Goal: Check status: Check status

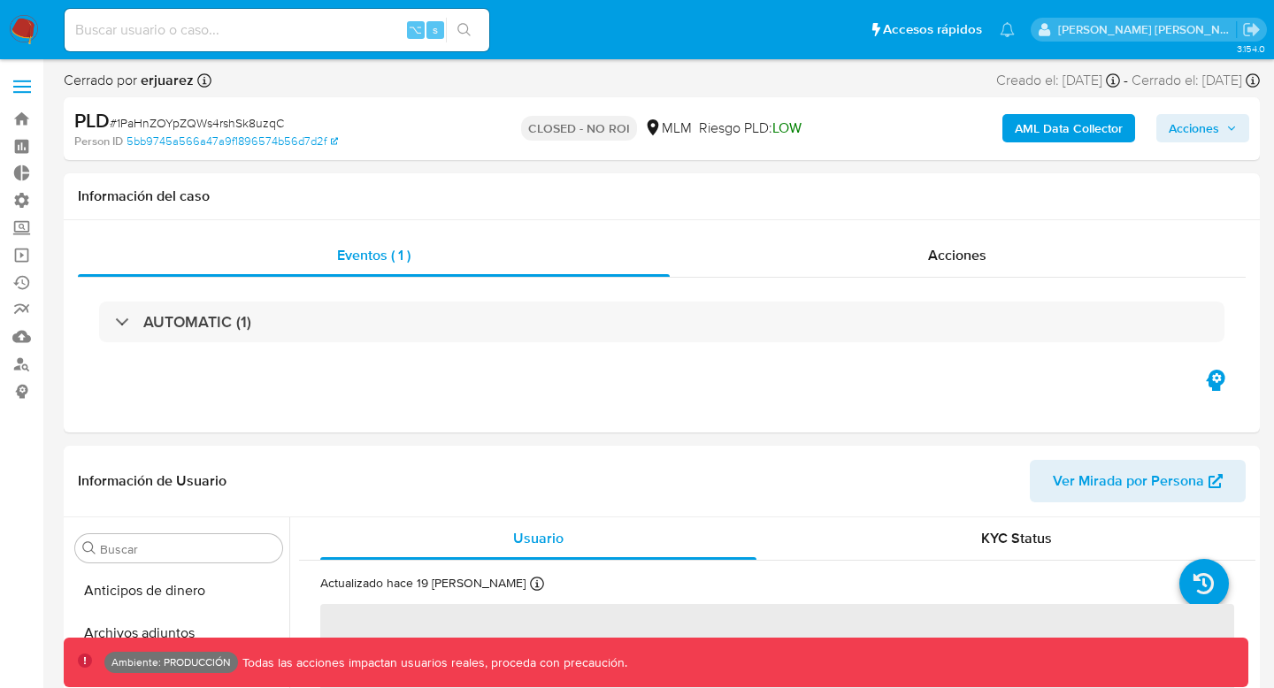
scroll to position [747, 0]
select select "10"
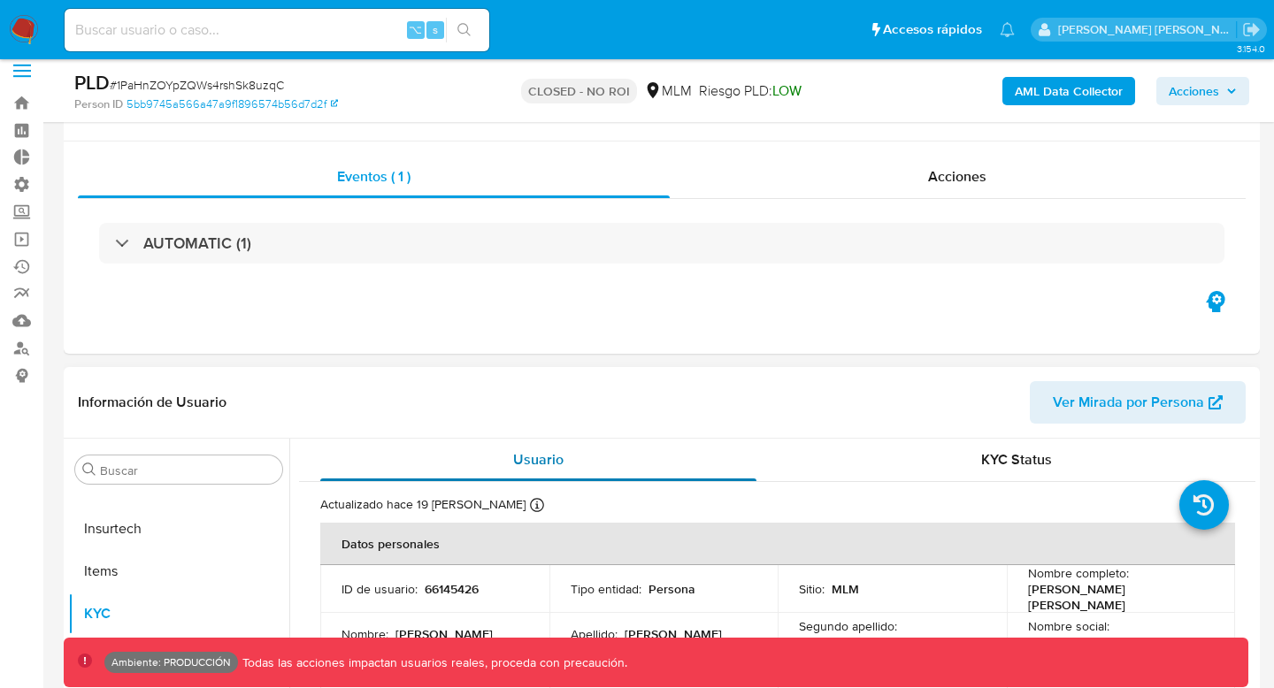
scroll to position [0, 0]
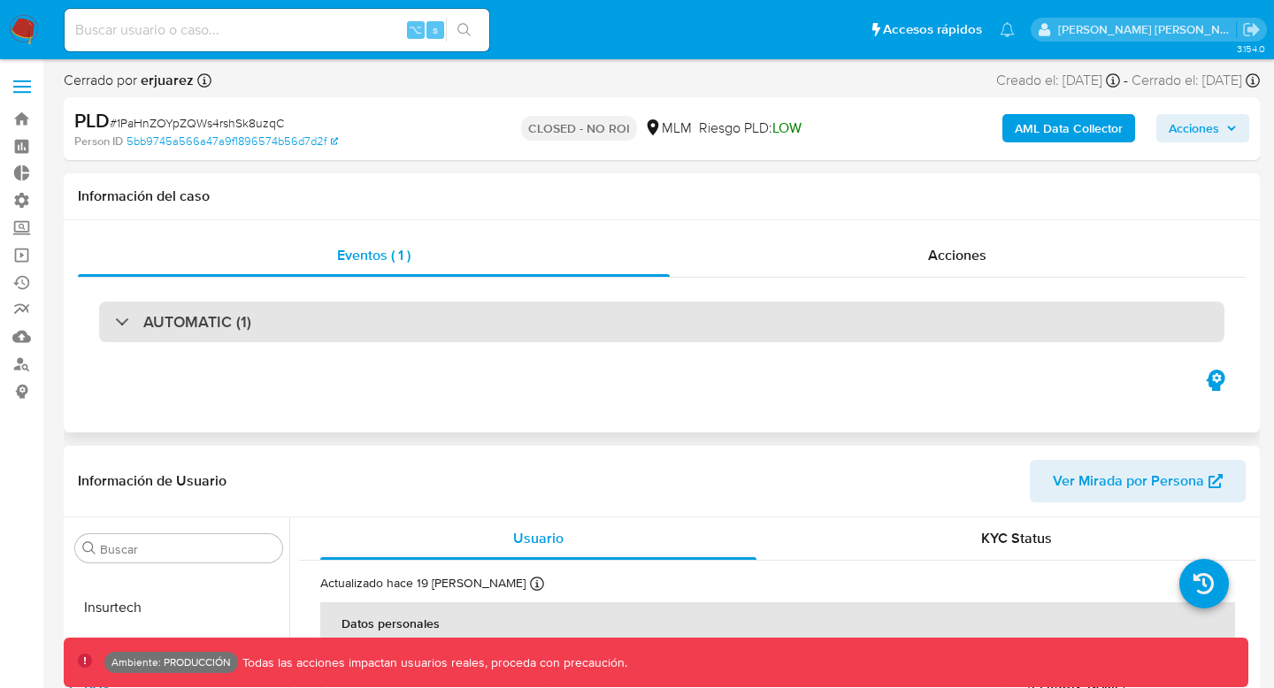
click at [241, 331] on h3 "AUTOMATIC (1)" at bounding box center [197, 321] width 108 height 19
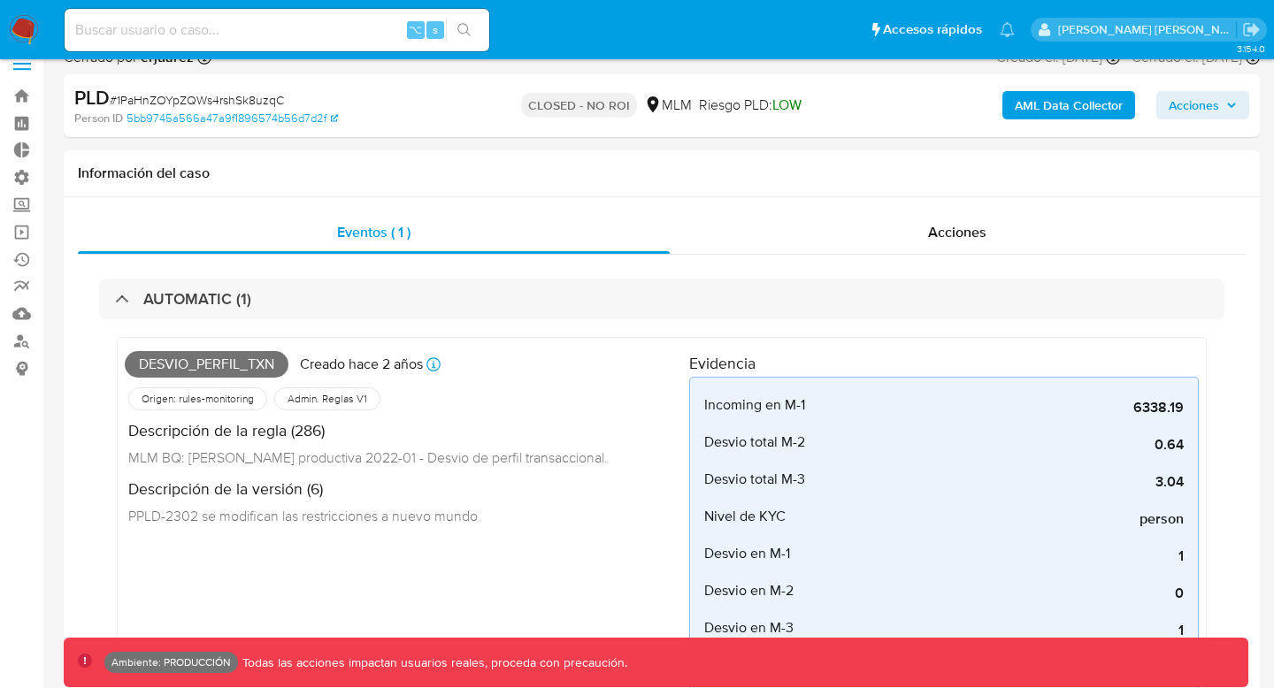
scroll to position [24, 0]
click at [31, 314] on link "Mulan" at bounding box center [105, 312] width 211 height 27
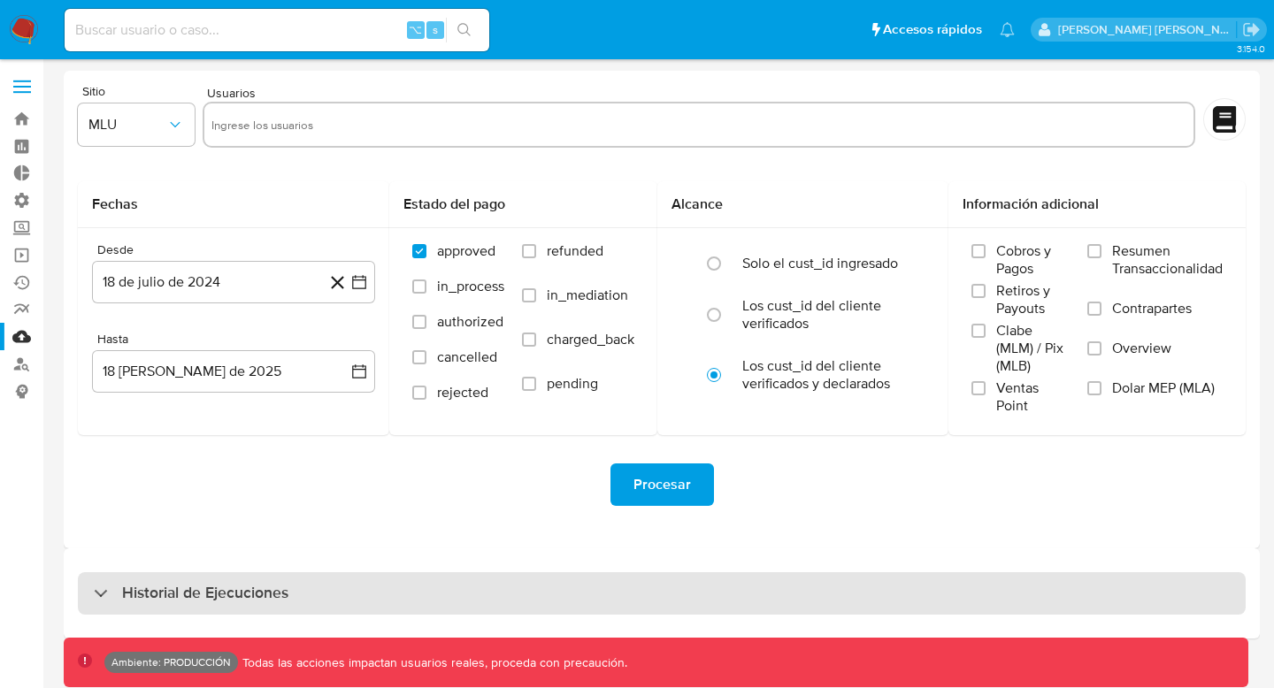
click at [116, 586] on div "Historial de Ejecuciones" at bounding box center [191, 593] width 195 height 21
select select "10"
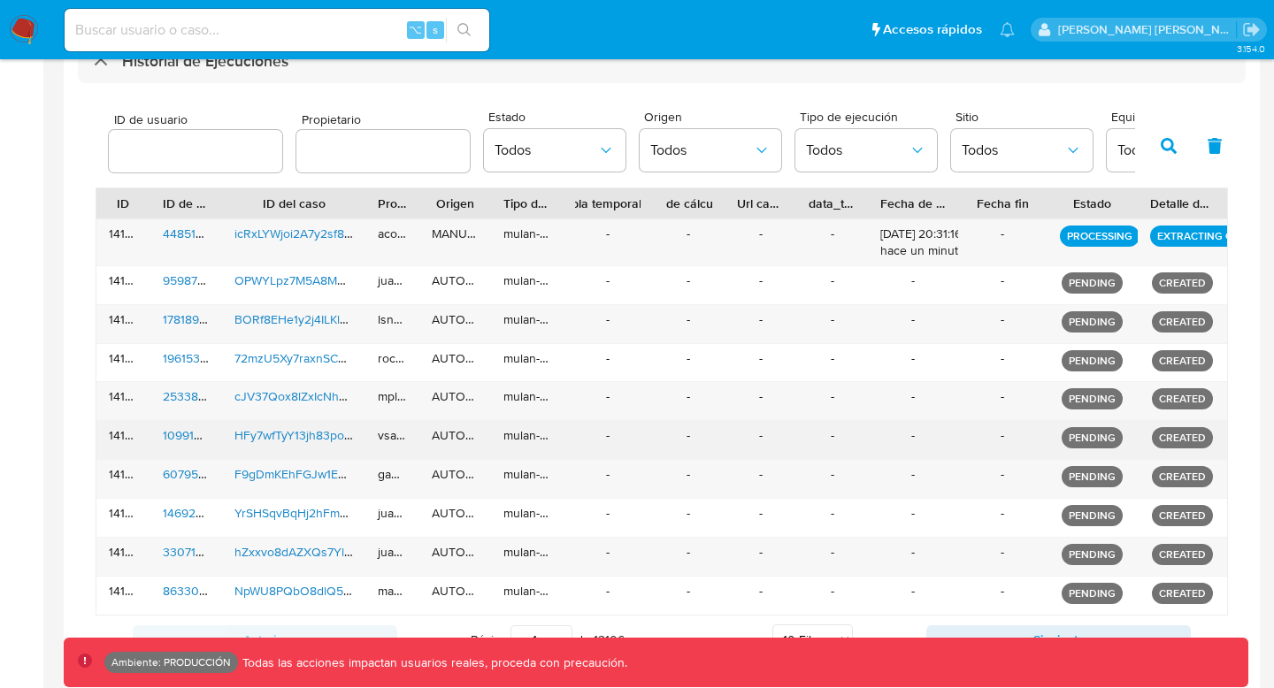
scroll to position [560, 0]
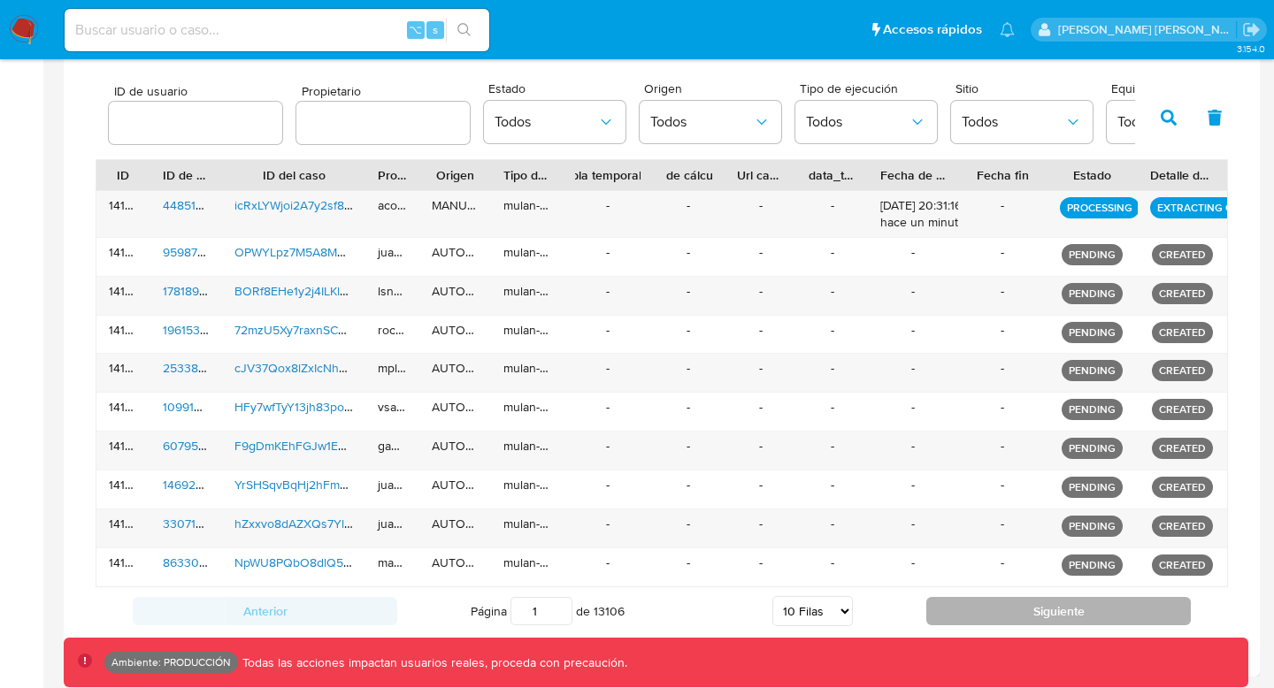
click at [982, 605] on button "Siguiente" at bounding box center [1058, 611] width 264 height 28
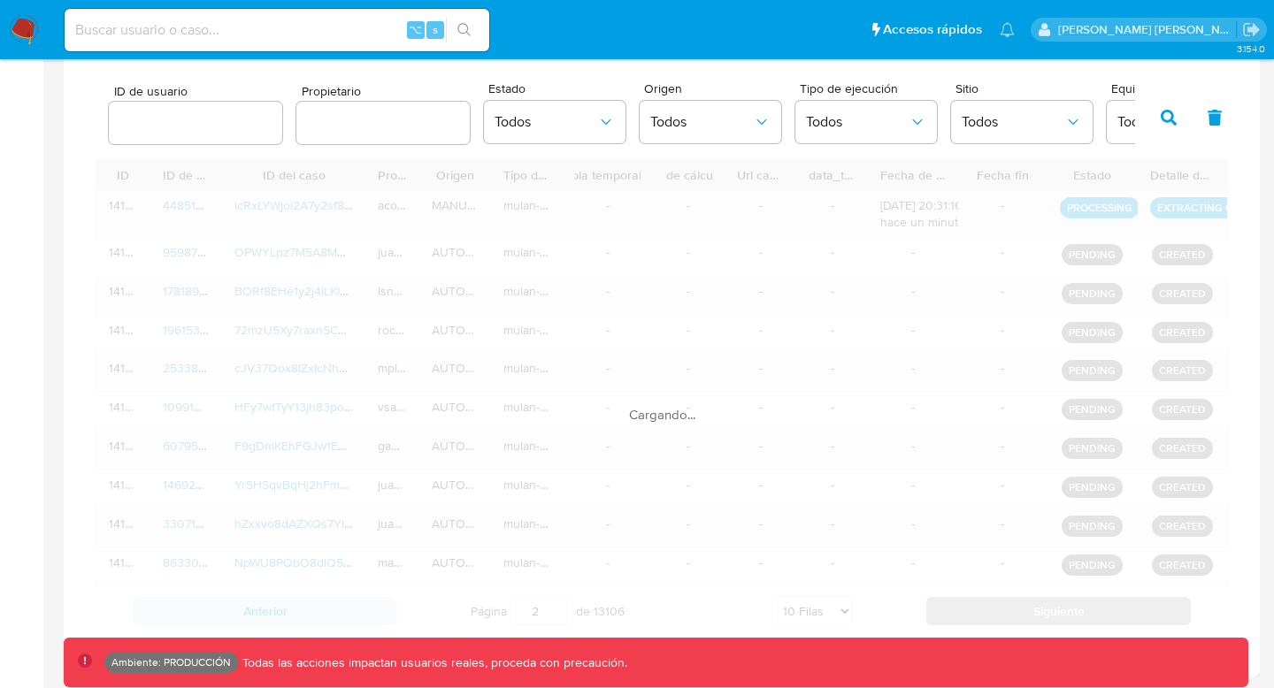
scroll to position [552, 0]
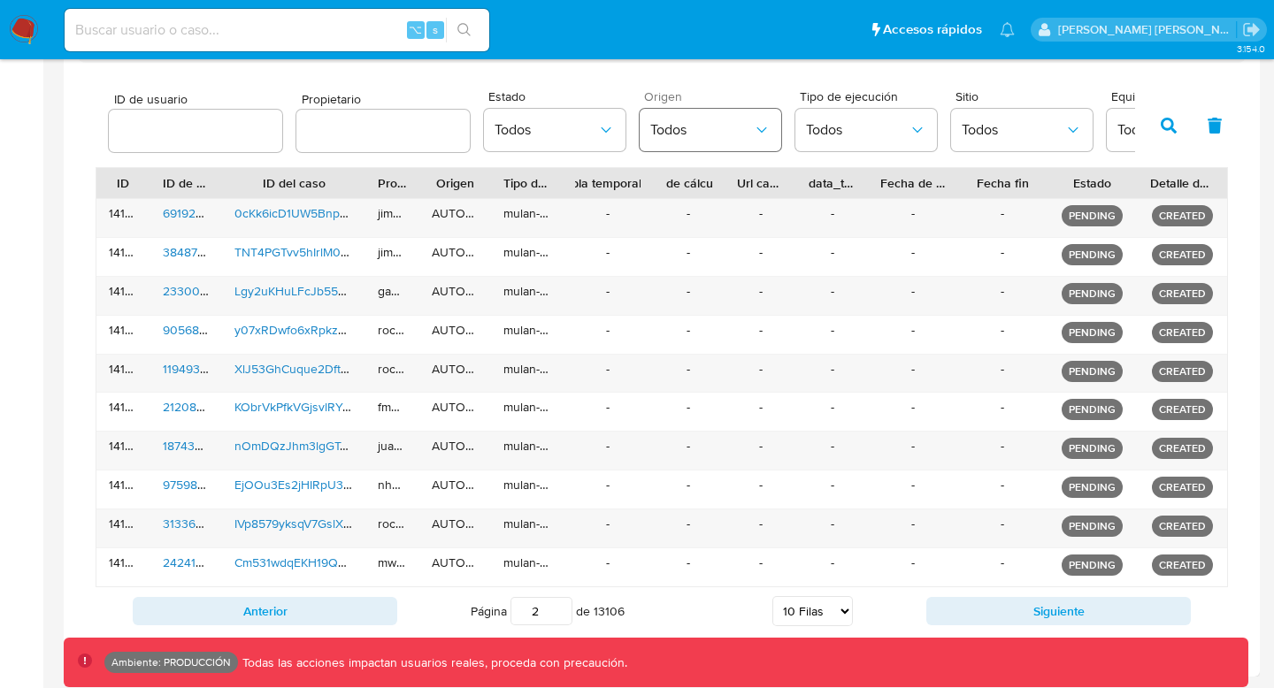
click at [707, 139] on button "Todos" at bounding box center [711, 130] width 142 height 42
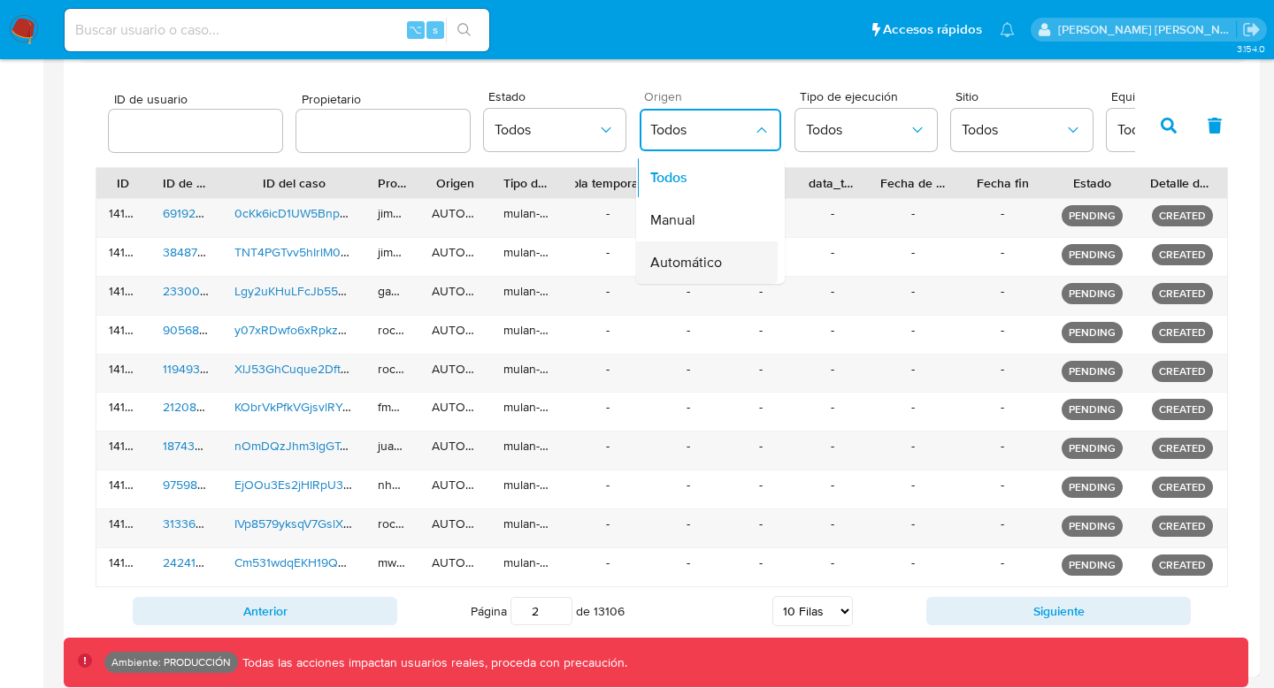
click at [688, 261] on span "Automático" at bounding box center [686, 263] width 72 height 18
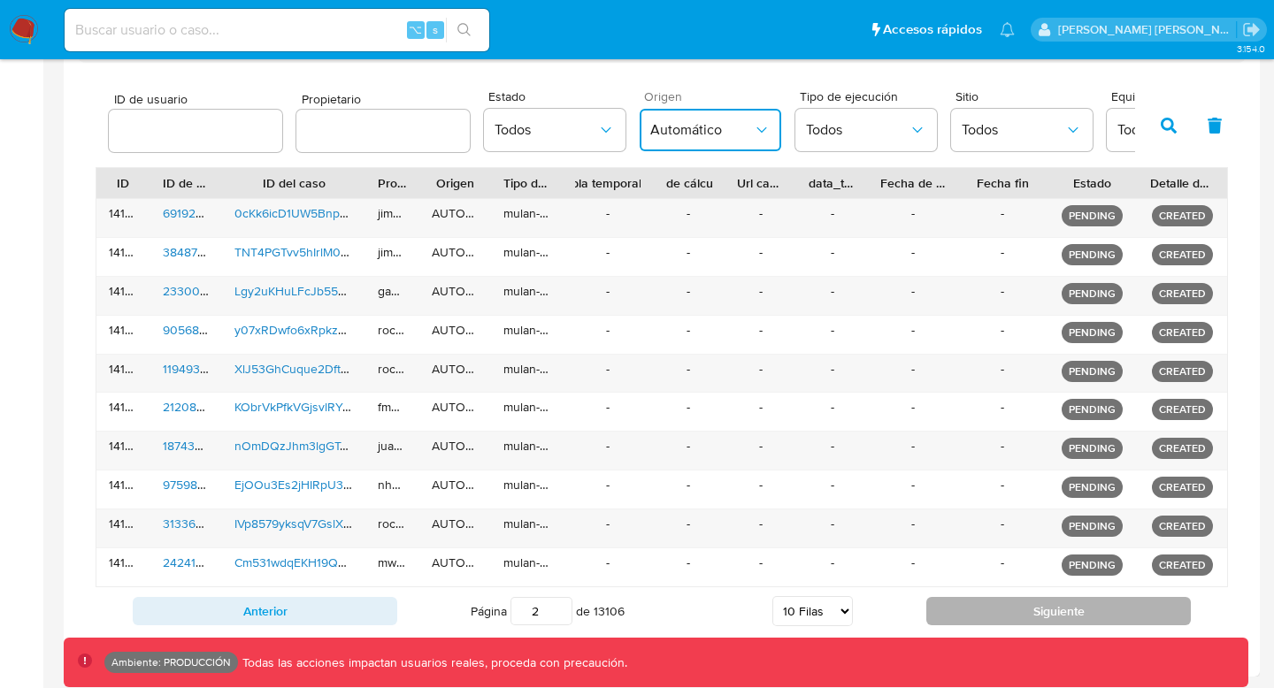
click at [1016, 609] on button "Siguiente" at bounding box center [1058, 611] width 264 height 28
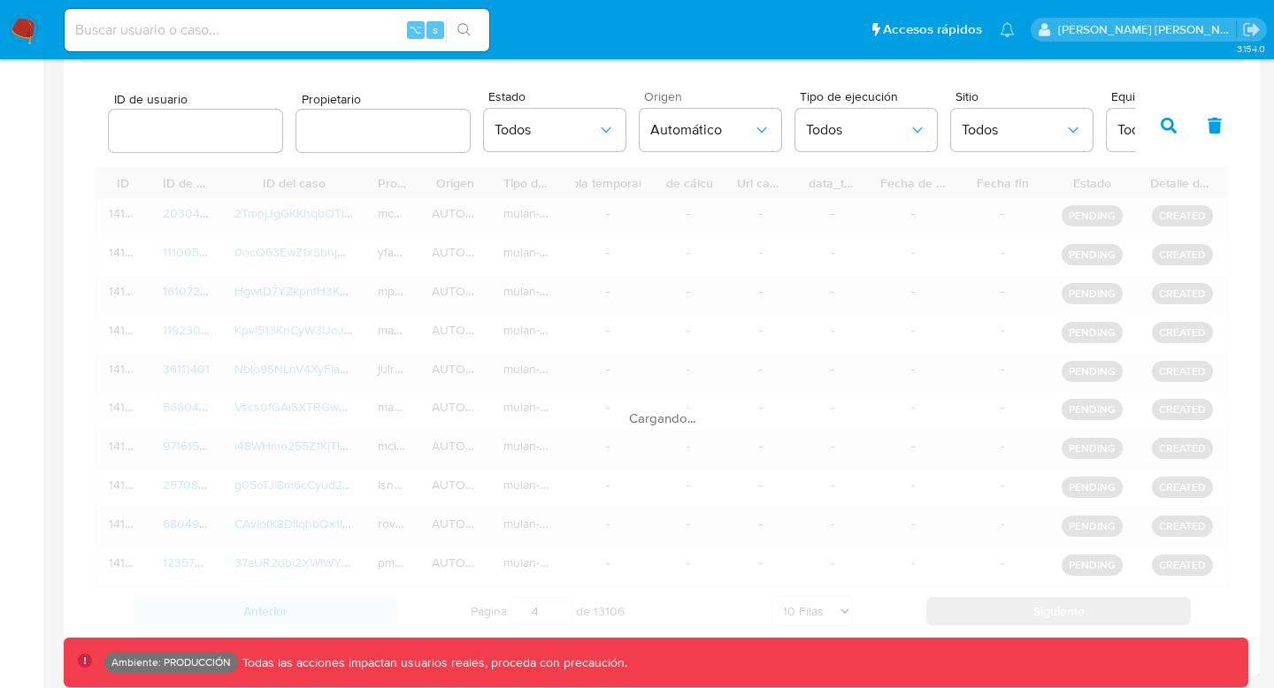
click at [1016, 609] on div "Cargando..." at bounding box center [662, 401] width 1132 height 468
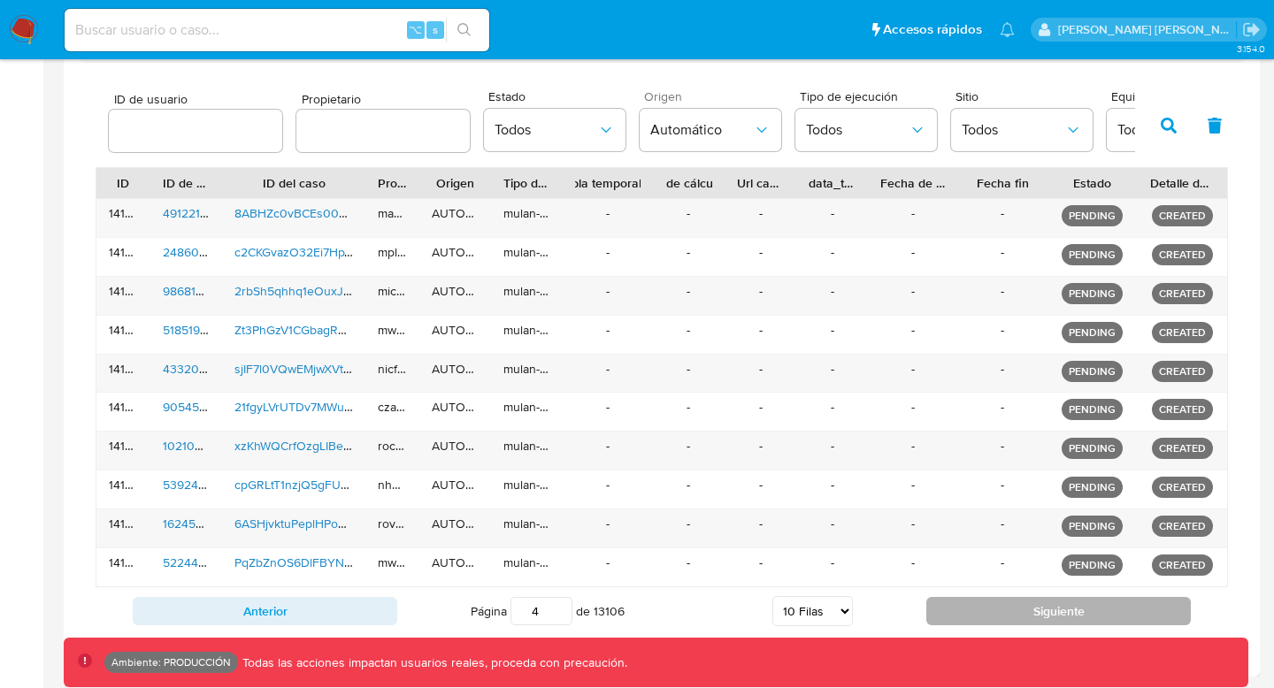
click at [1016, 609] on button "Siguiente" at bounding box center [1058, 611] width 264 height 28
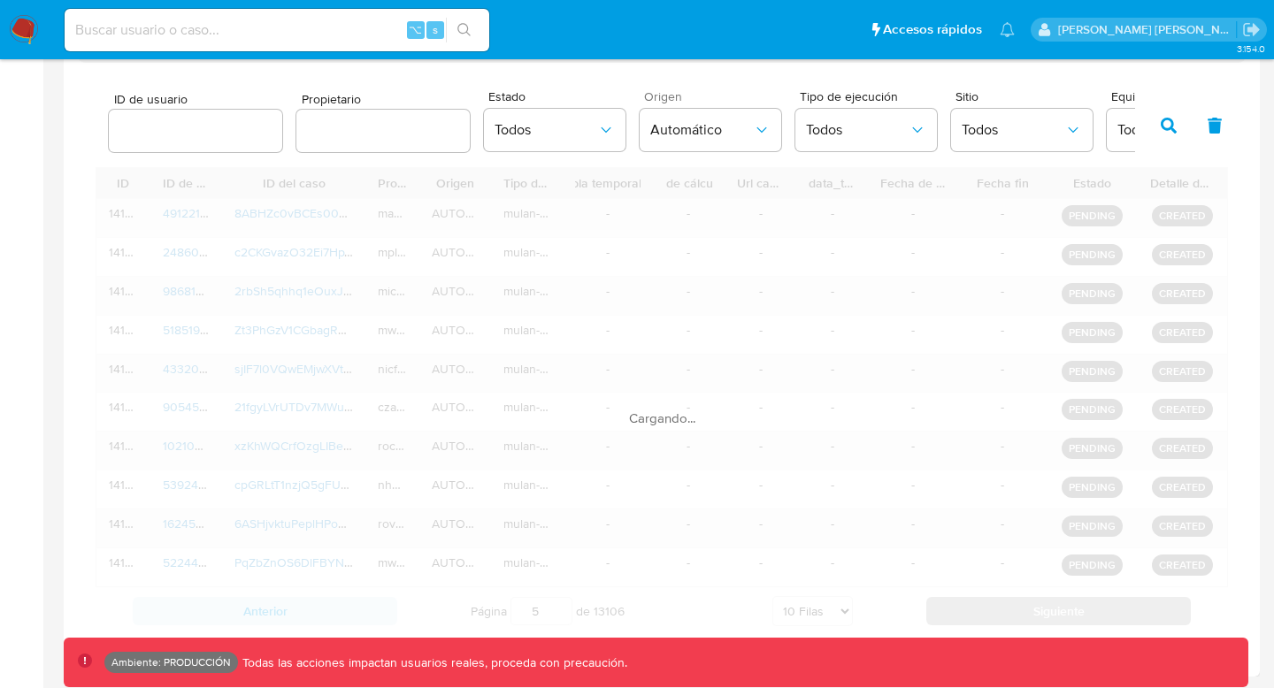
click at [1016, 609] on div "Cargando..." at bounding box center [662, 401] width 1132 height 468
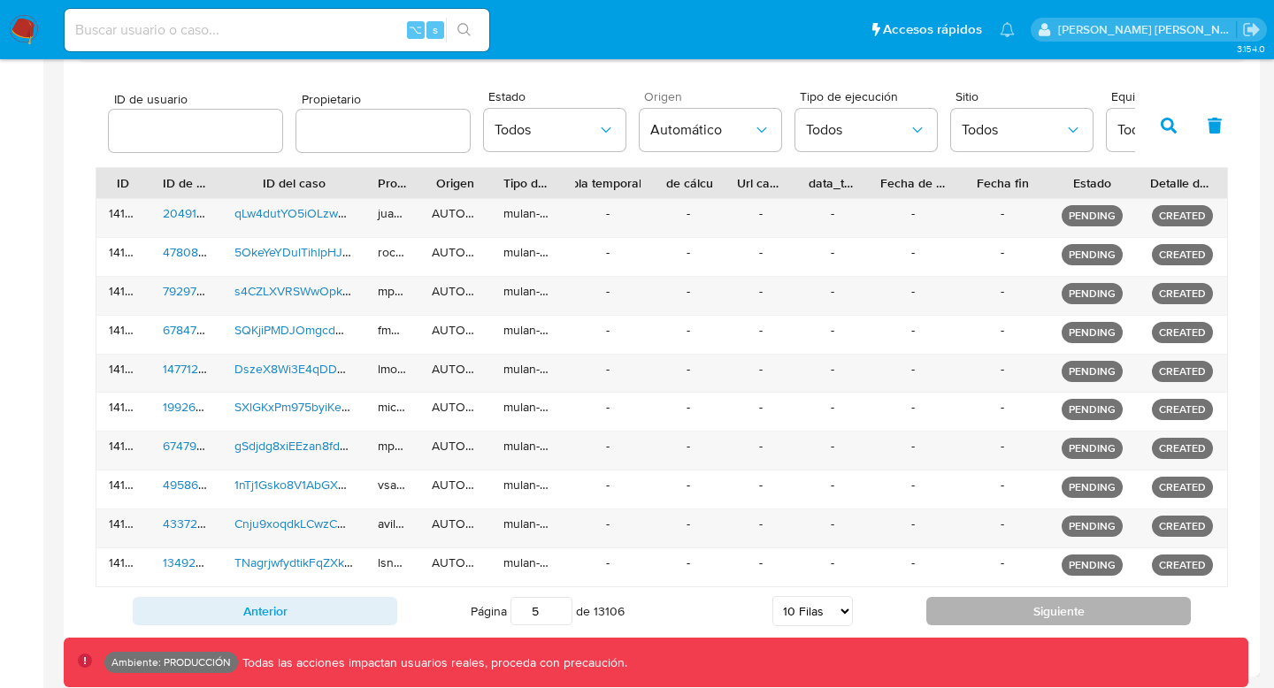
click at [1016, 609] on button "Siguiente" at bounding box center [1058, 611] width 264 height 28
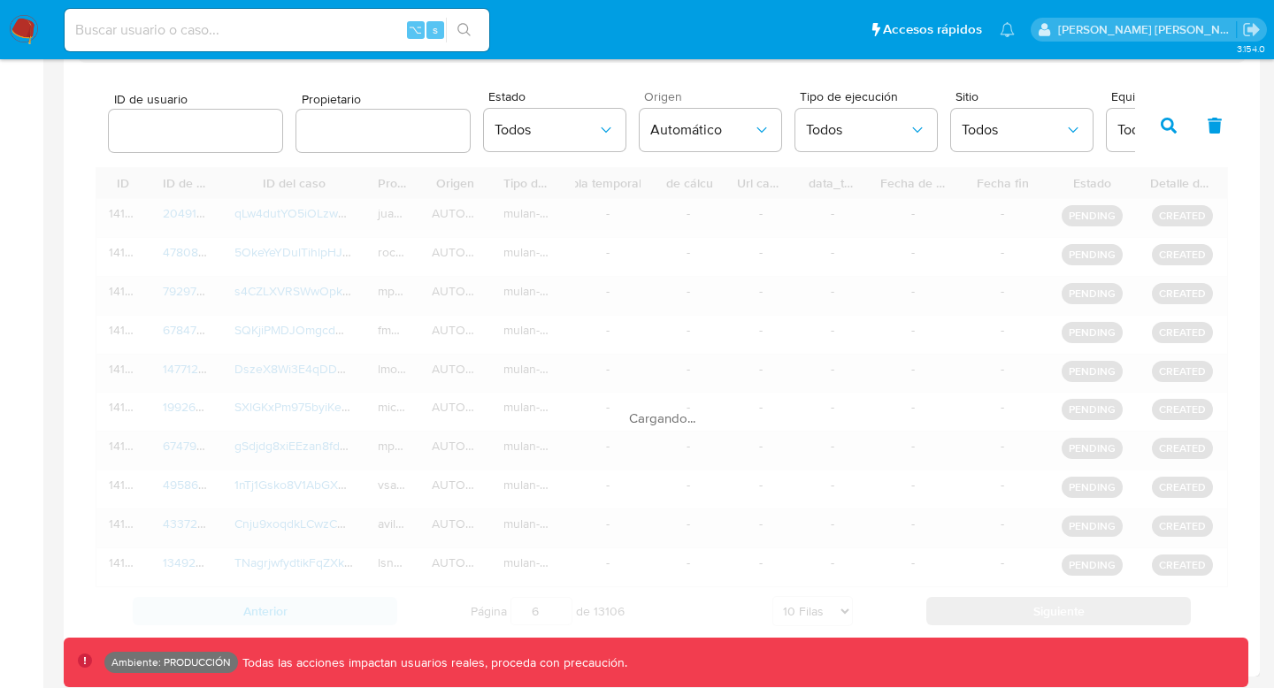
click at [1016, 609] on div "Cargando..." at bounding box center [662, 401] width 1132 height 468
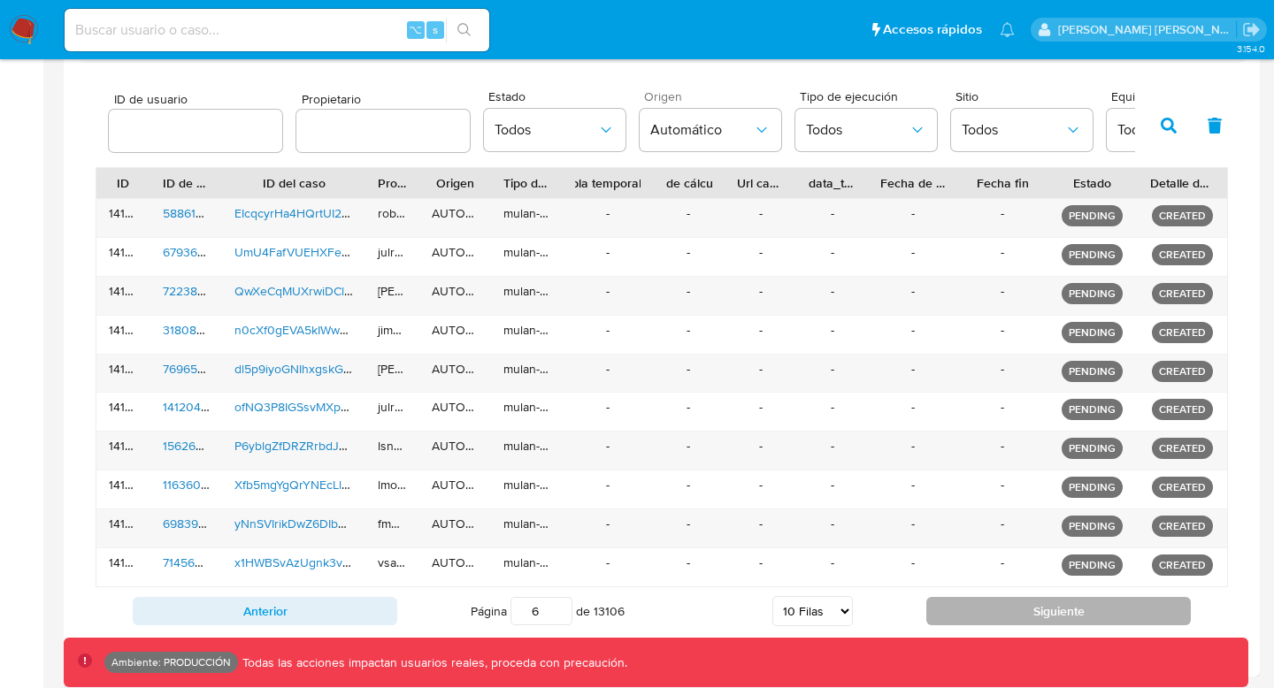
click at [1016, 609] on button "Siguiente" at bounding box center [1058, 611] width 264 height 28
click at [587, 128] on span "Todos" at bounding box center [545, 130] width 103 height 18
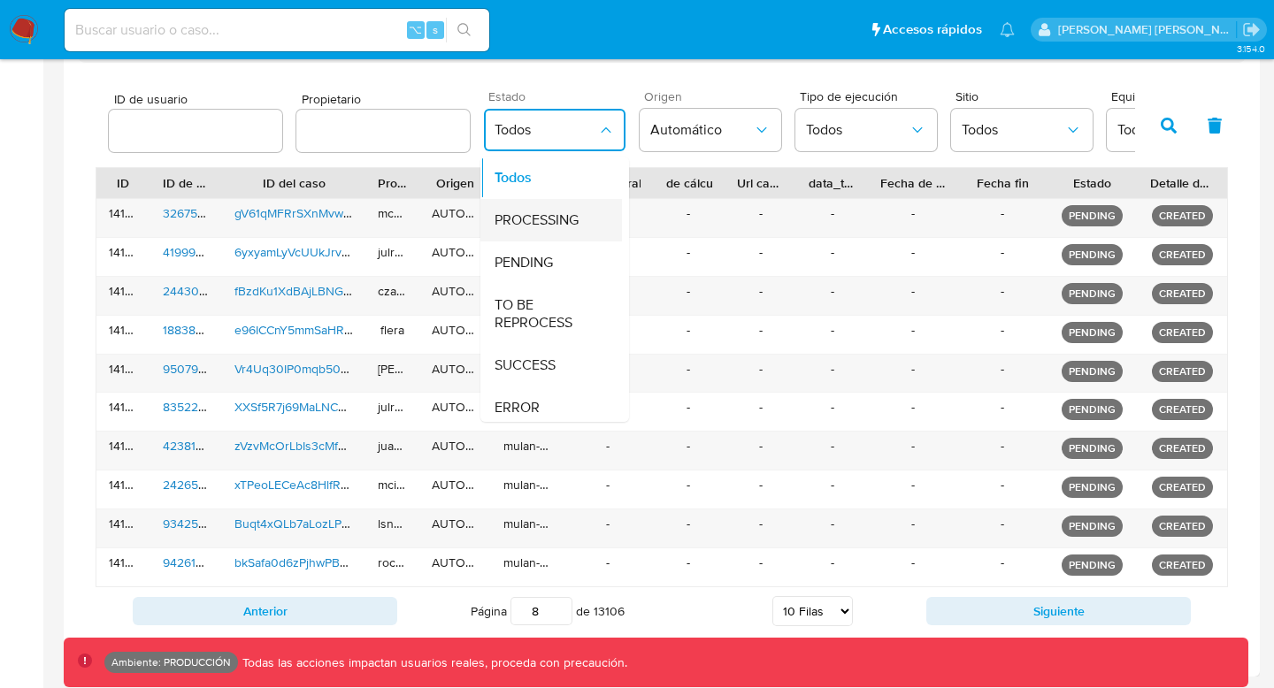
click at [570, 226] on span "PROCESSING" at bounding box center [536, 220] width 84 height 18
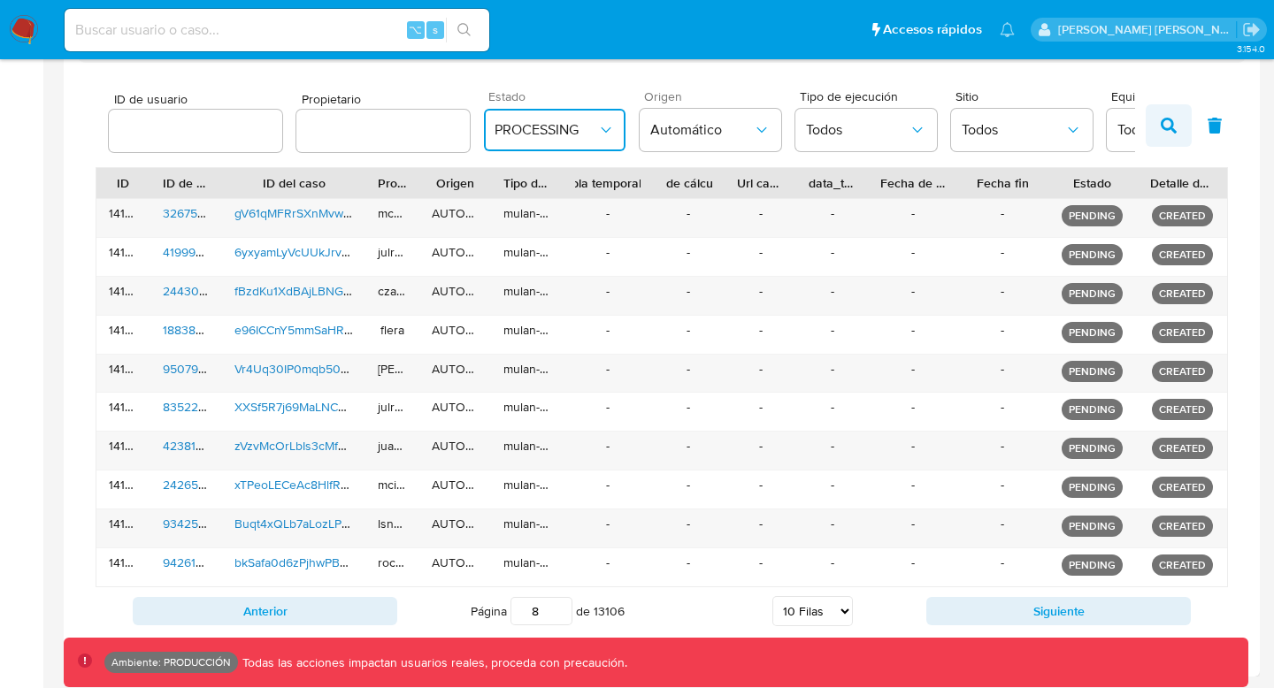
click at [1175, 118] on icon "button" at bounding box center [1169, 126] width 16 height 16
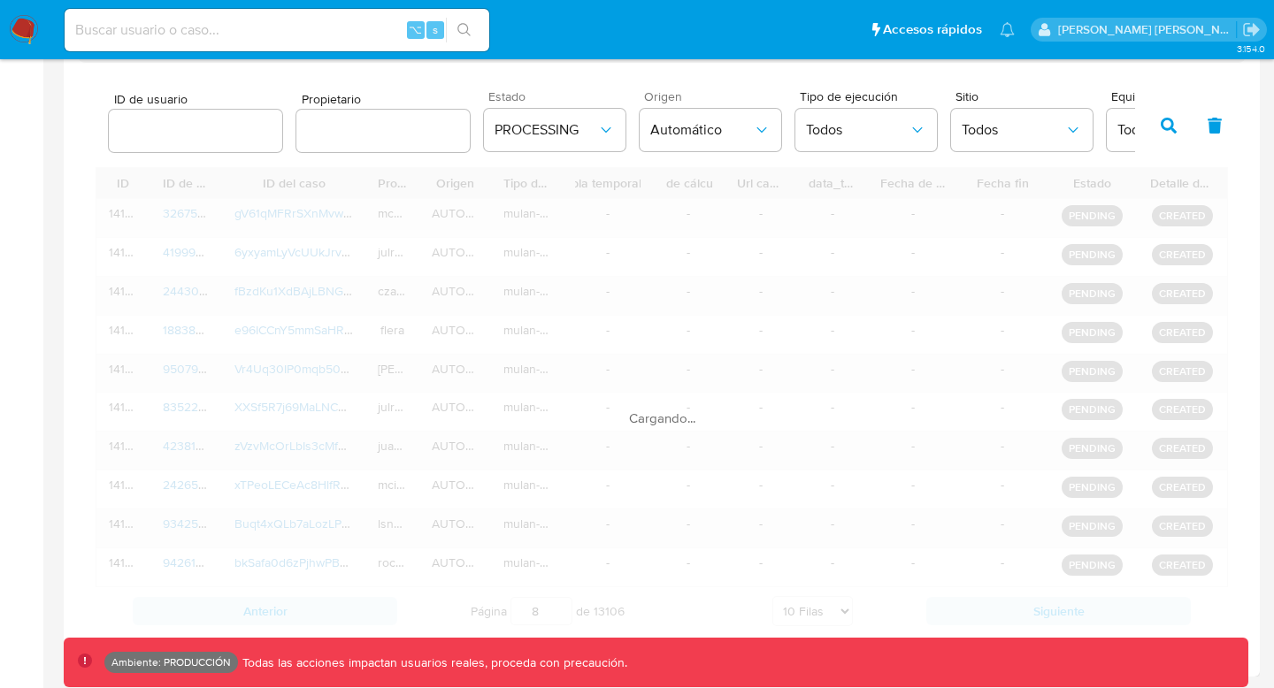
scroll to position [444, 0]
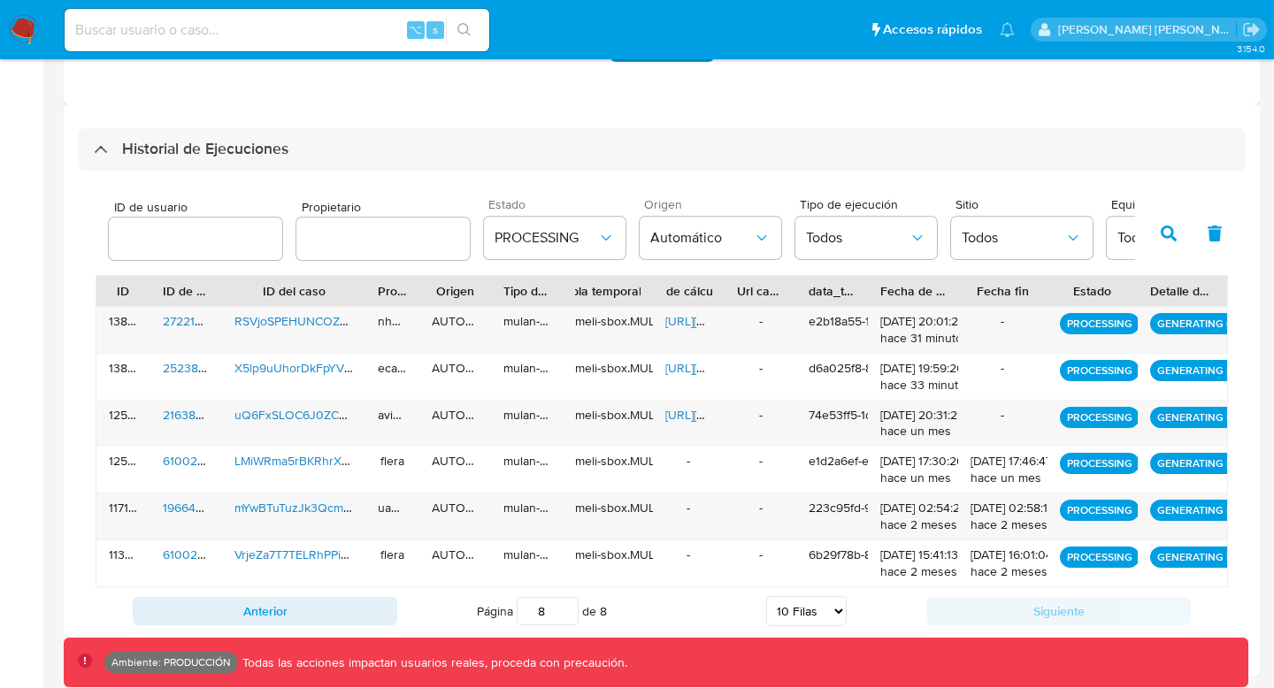
click at [540, 609] on input "8" at bounding box center [548, 611] width 62 height 28
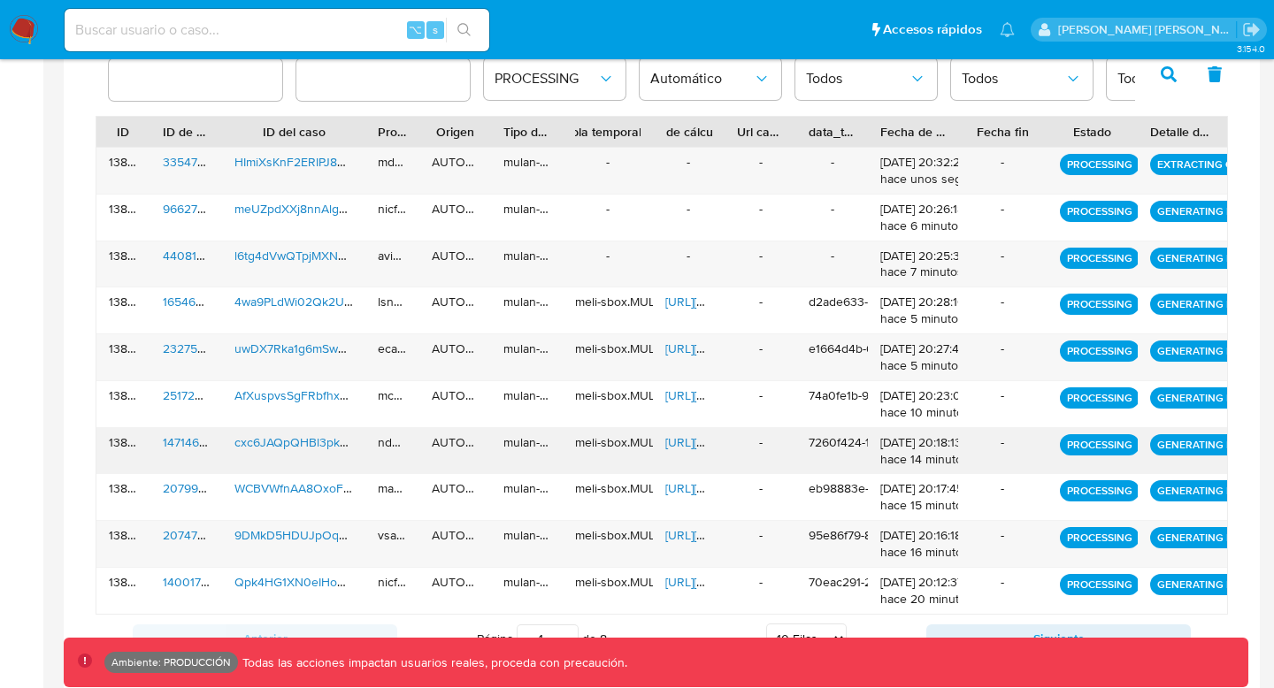
scroll to position [631, 0]
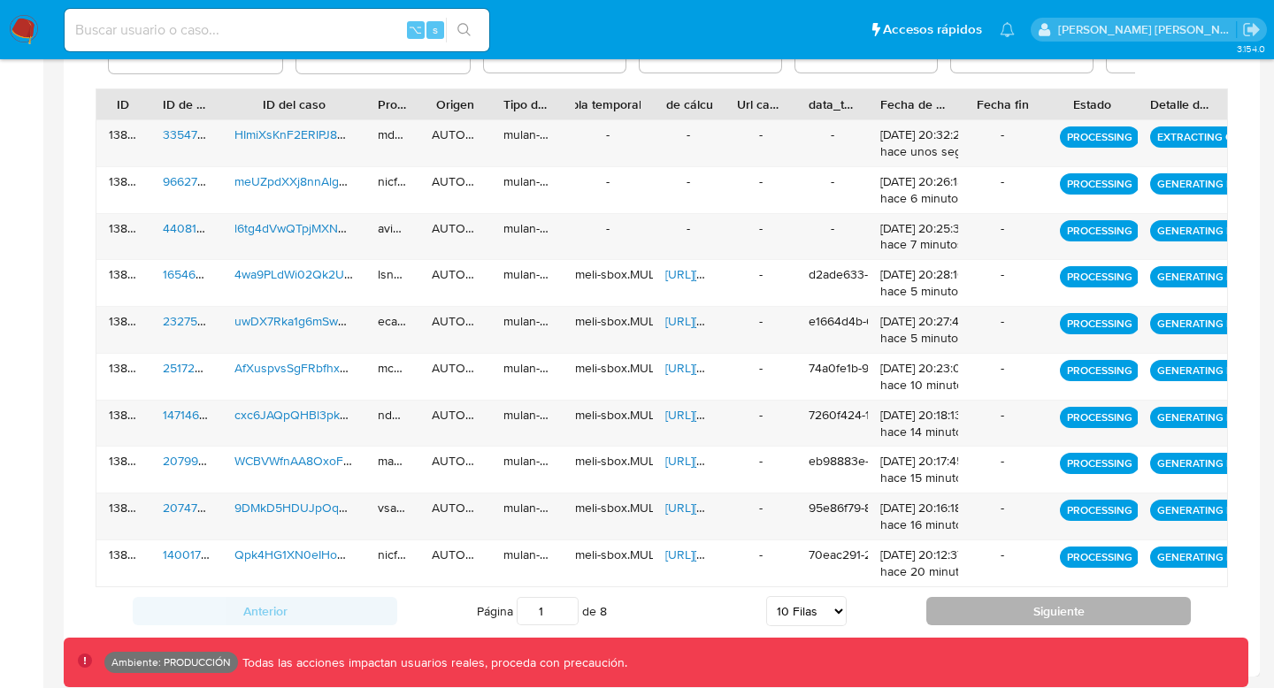
click at [959, 609] on button "Siguiente" at bounding box center [1058, 611] width 264 height 28
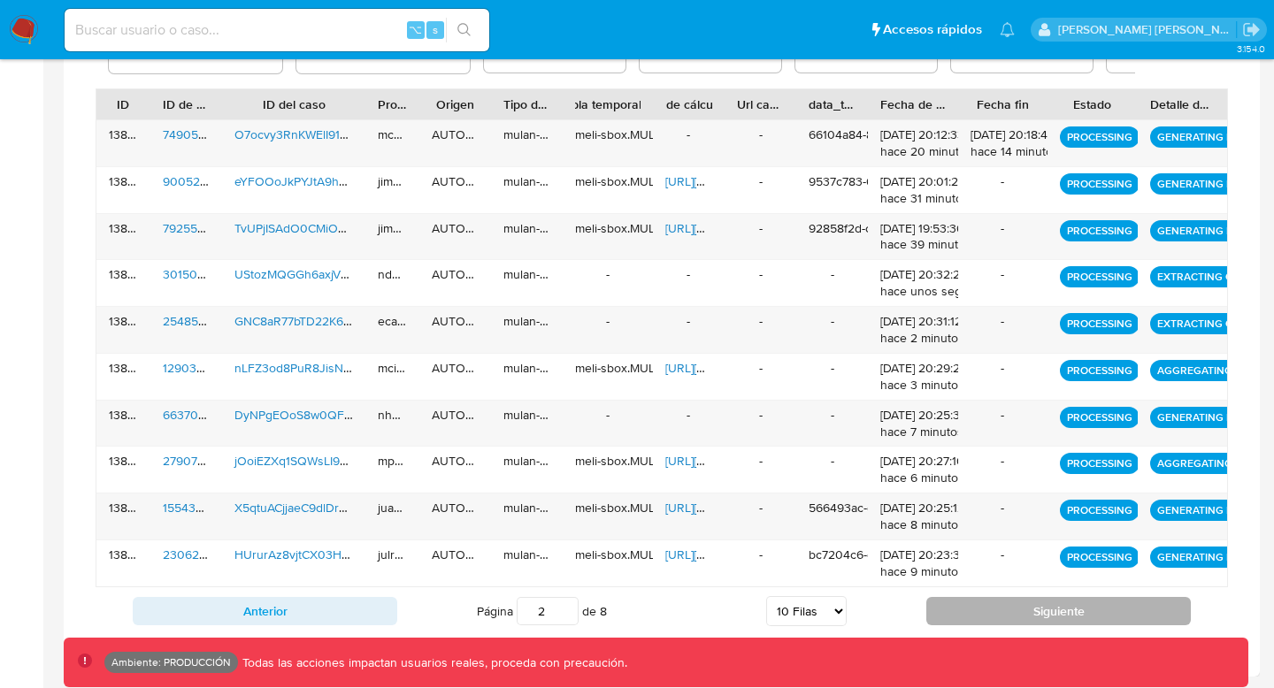
click at [959, 609] on button "Siguiente" at bounding box center [1058, 611] width 264 height 28
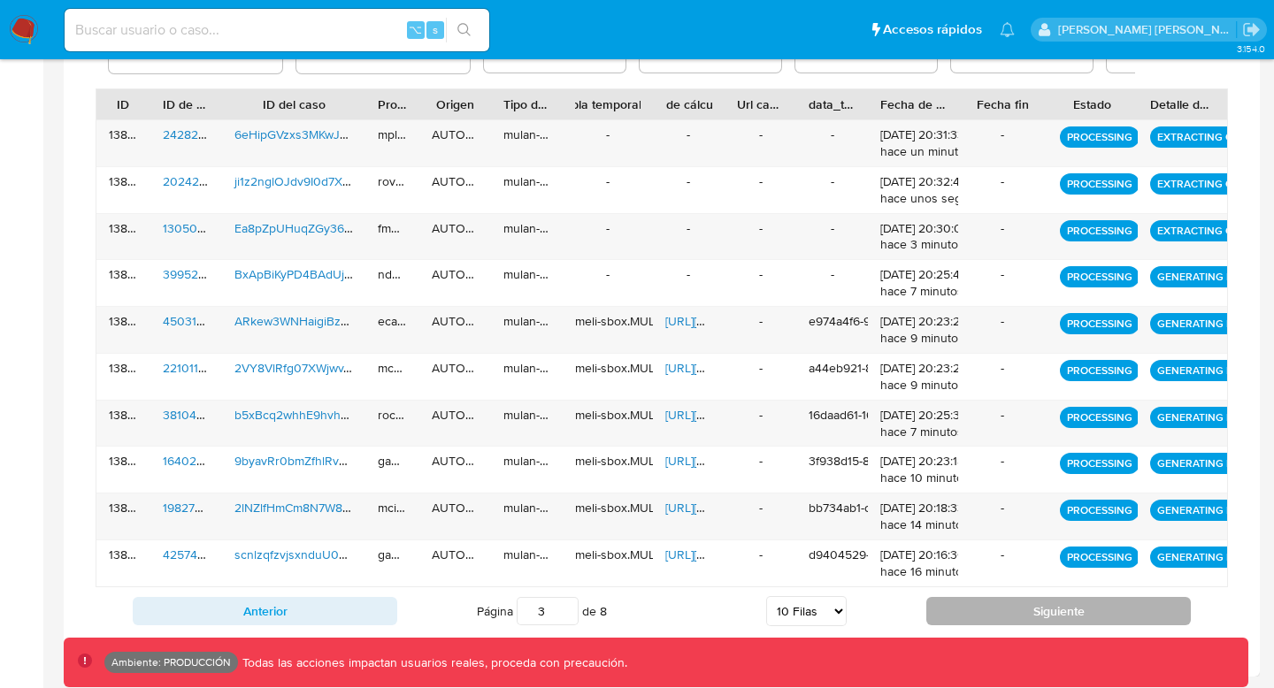
click at [959, 610] on button "Siguiente" at bounding box center [1058, 611] width 264 height 28
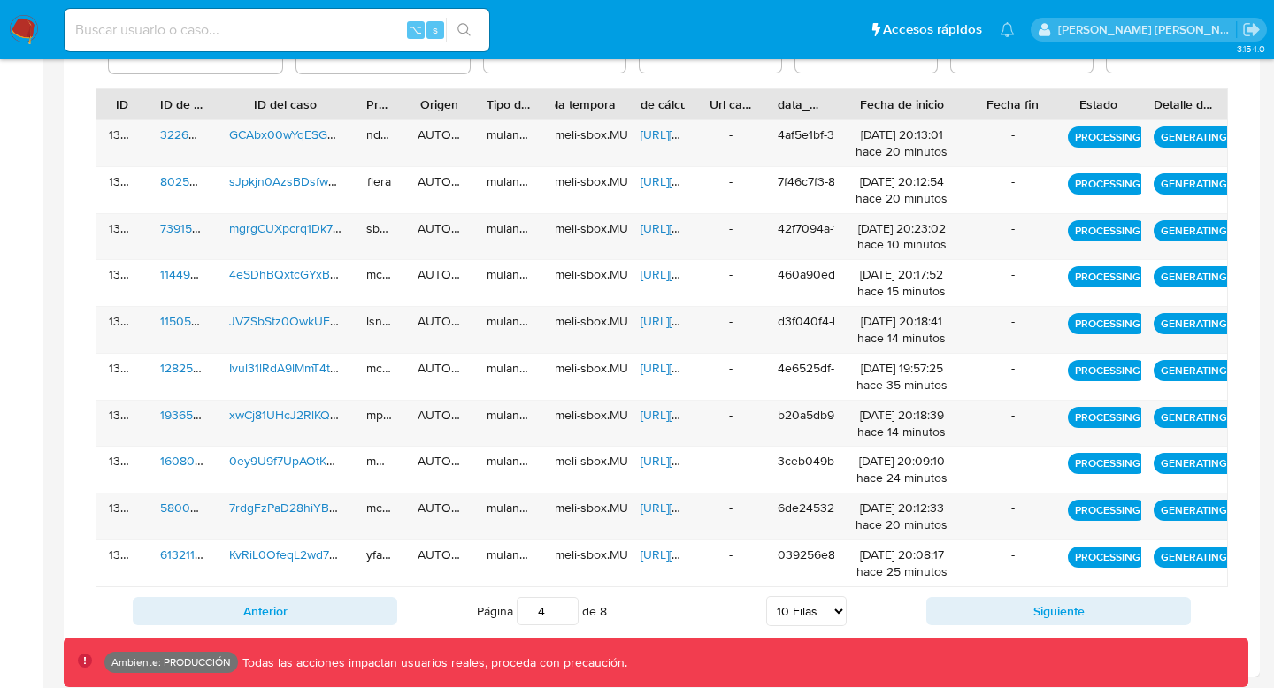
drag, startPoint x: 958, startPoint y: 106, endPoint x: 1035, endPoint y: 100, distance: 77.2
click at [1032, 102] on div "ID ID de usuario ID del caso Propietario Origen Tipo de ejecución Tabla tempora…" at bounding box center [661, 104] width 1131 height 30
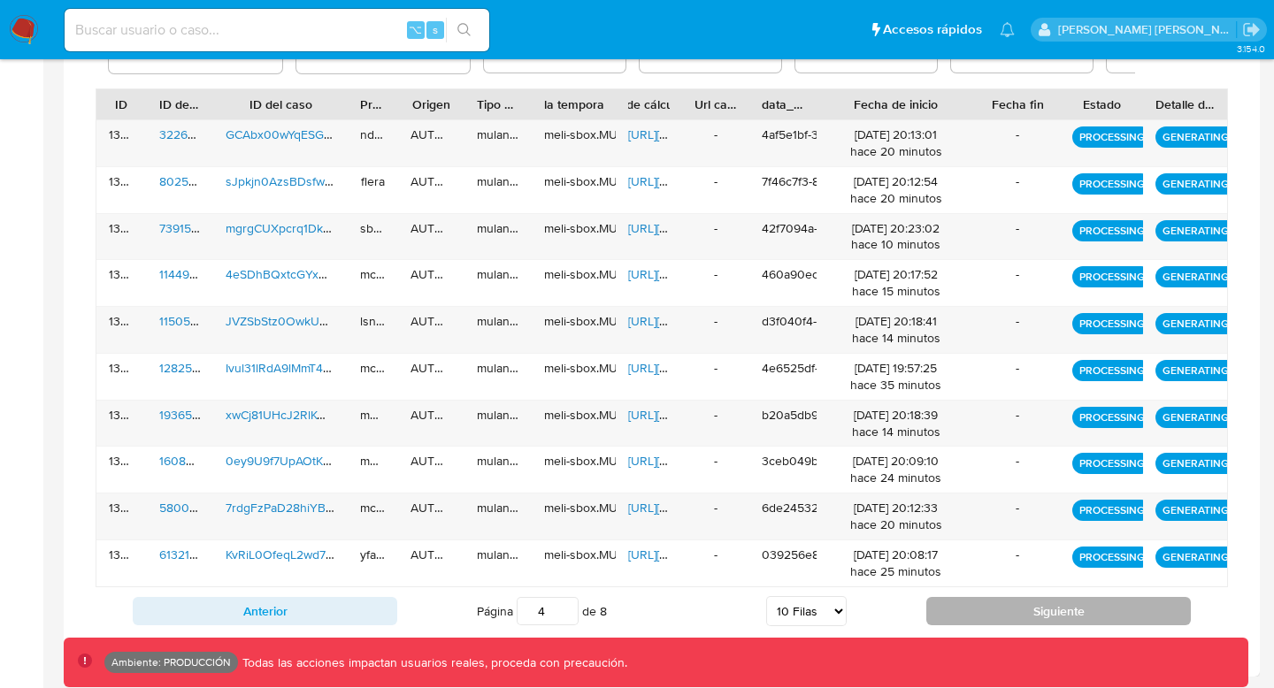
click at [957, 604] on button "Siguiente" at bounding box center [1058, 611] width 264 height 28
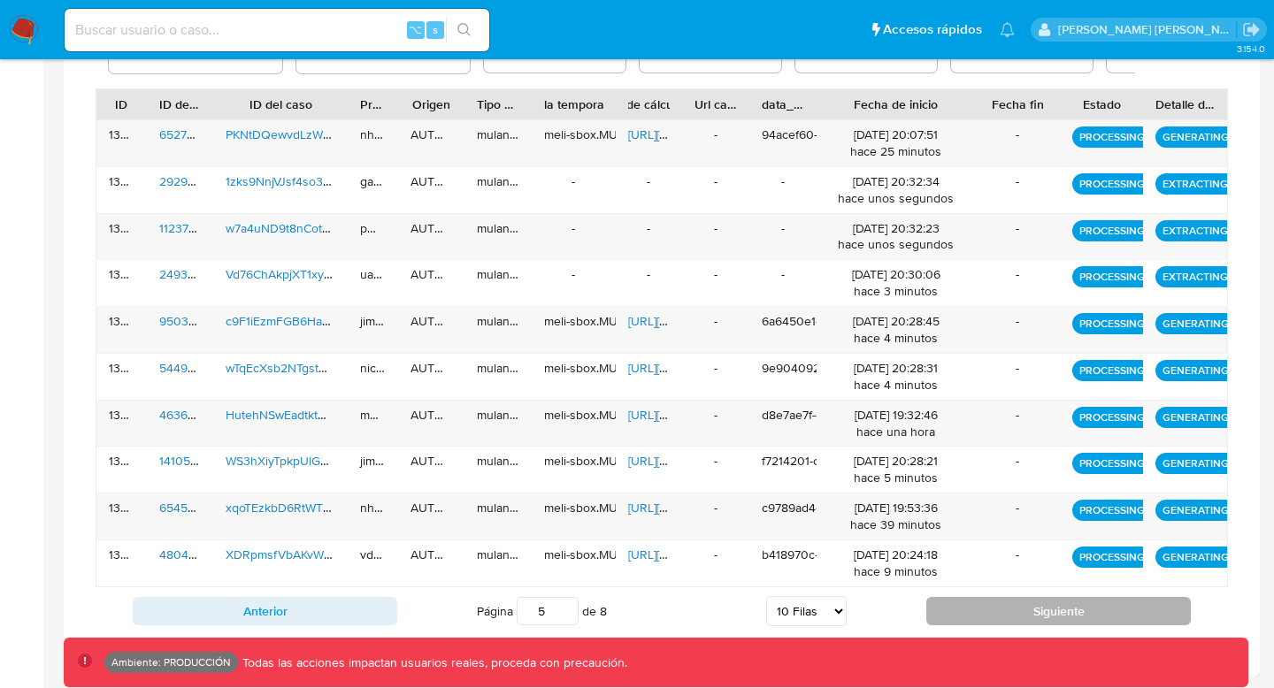
click at [957, 604] on button "Siguiente" at bounding box center [1058, 611] width 264 height 28
click at [1018, 599] on button "Siguiente" at bounding box center [1058, 611] width 264 height 28
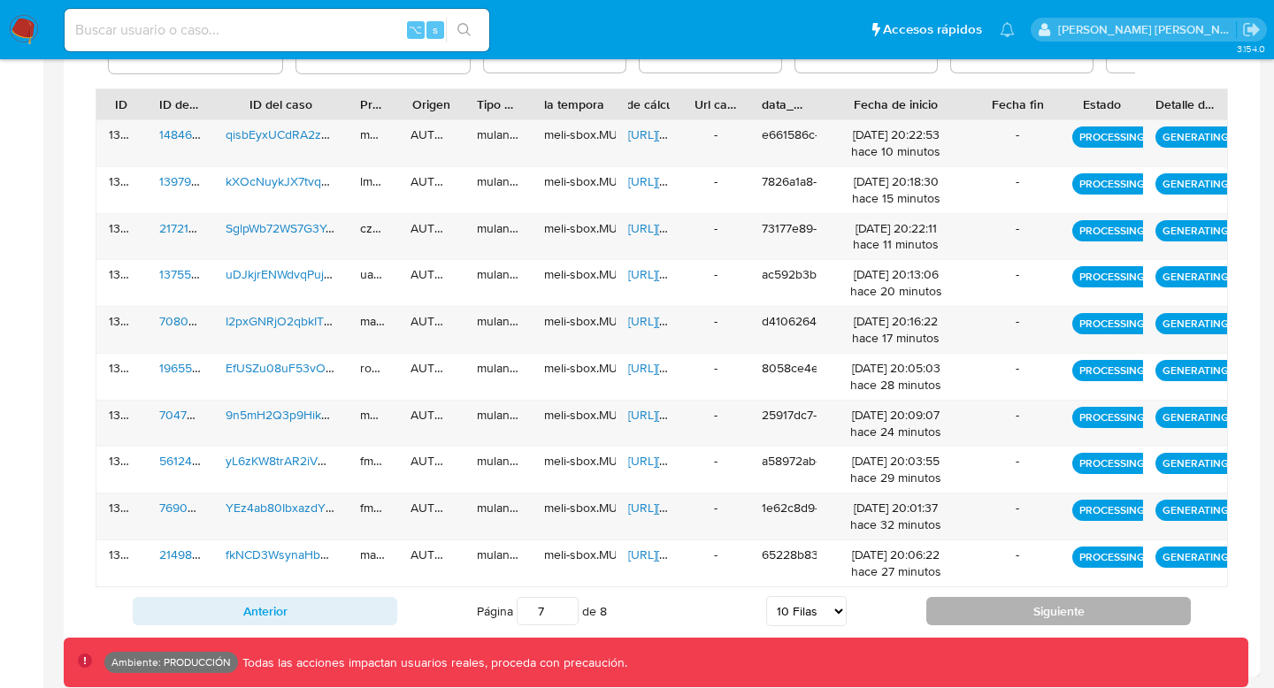
click at [1018, 599] on button "Siguiente" at bounding box center [1058, 611] width 264 height 28
type input "8"
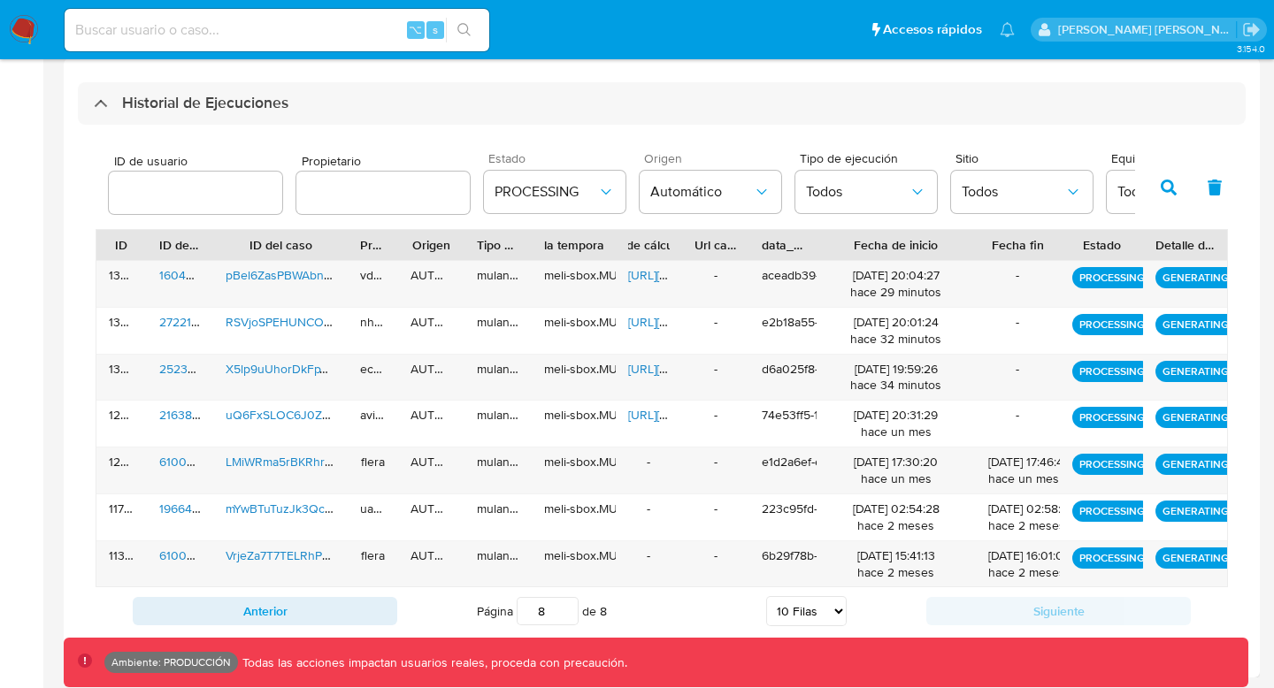
scroll to position [491, 0]
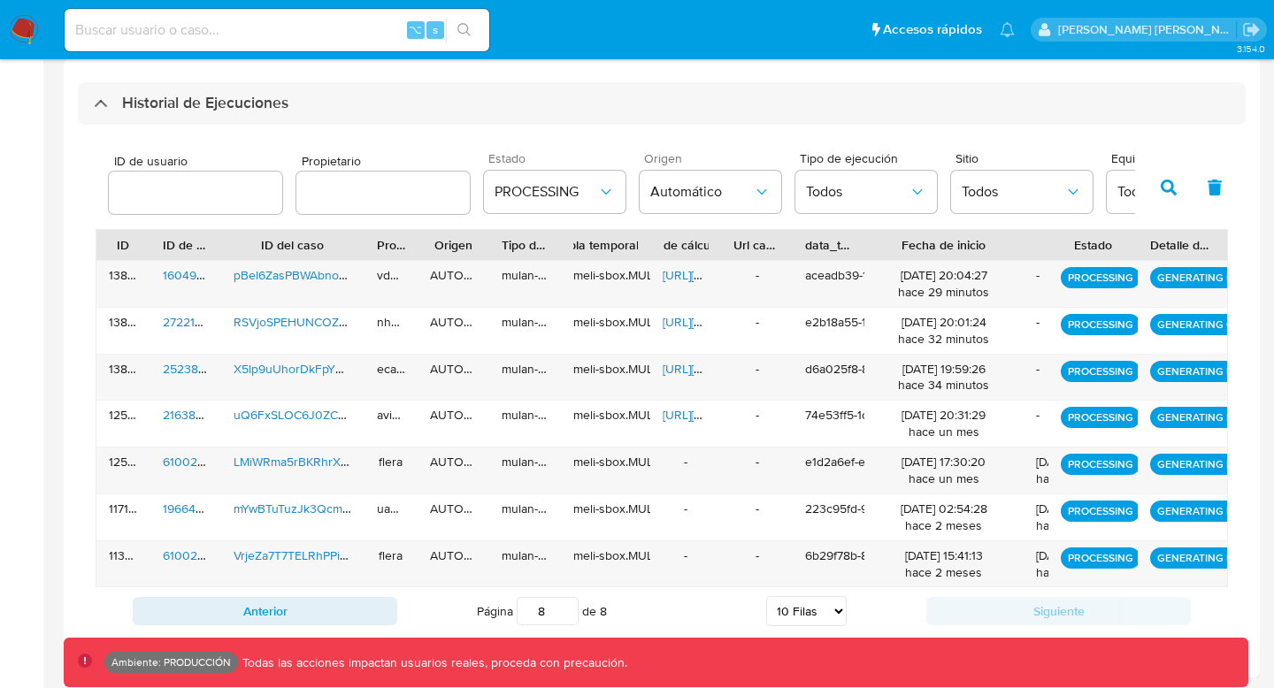
drag, startPoint x: 1055, startPoint y: 247, endPoint x: 934, endPoint y: 243, distance: 121.2
click at [934, 243] on div "ID ID de usuario ID del caso Propietario Origen Tipo de ejecución Tabla tempora…" at bounding box center [661, 245] width 1131 height 30
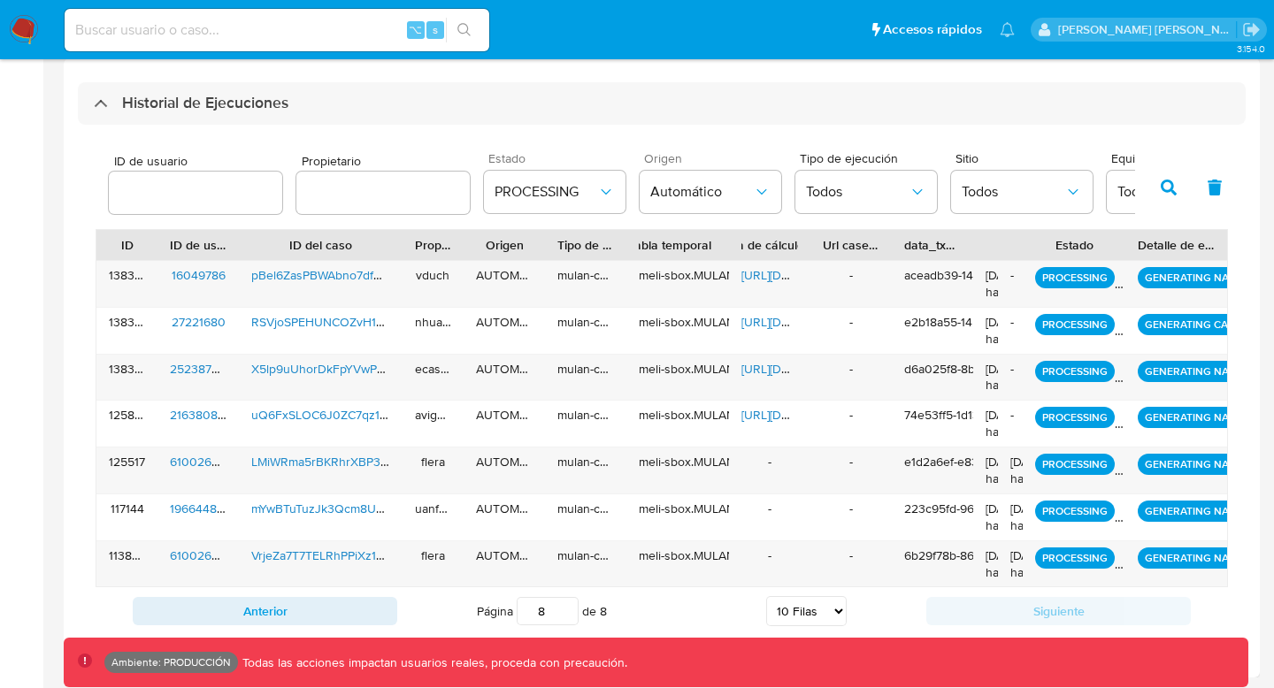
drag, startPoint x: 1016, startPoint y: 241, endPoint x: 848, endPoint y: 252, distance: 168.4
click at [848, 252] on div "ID ID de usuario ID del caso Propietario Origen Tipo de ejecución Tabla tempora…" at bounding box center [661, 245] width 1131 height 30
